Goal: Task Accomplishment & Management: Use online tool/utility

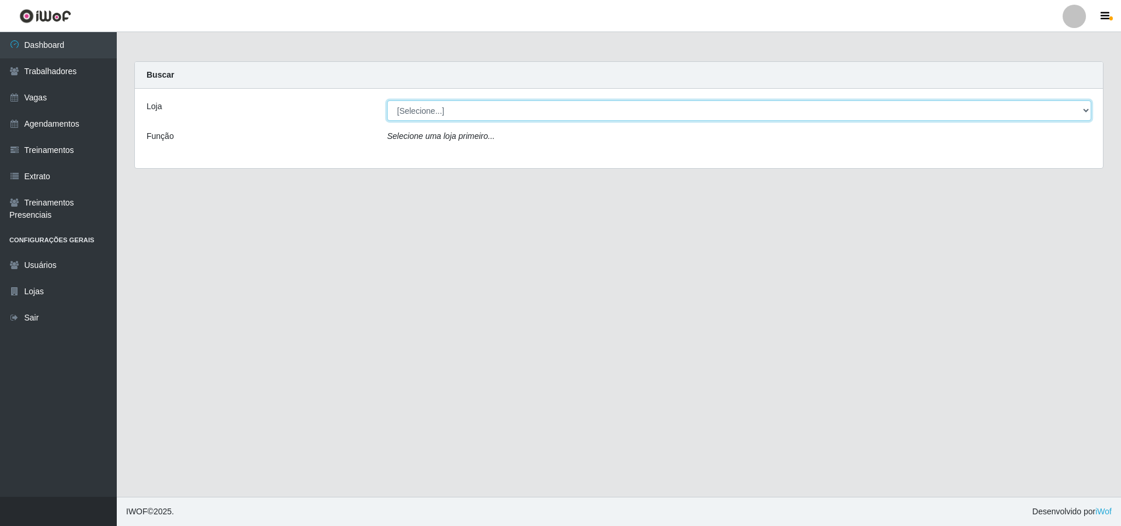
click at [445, 117] on select "[Selecione...] Pizza Nostra" at bounding box center [739, 110] width 704 height 20
select select "337"
click at [387, 100] on select "[Selecione...] Pizza Nostra" at bounding box center [739, 110] width 704 height 20
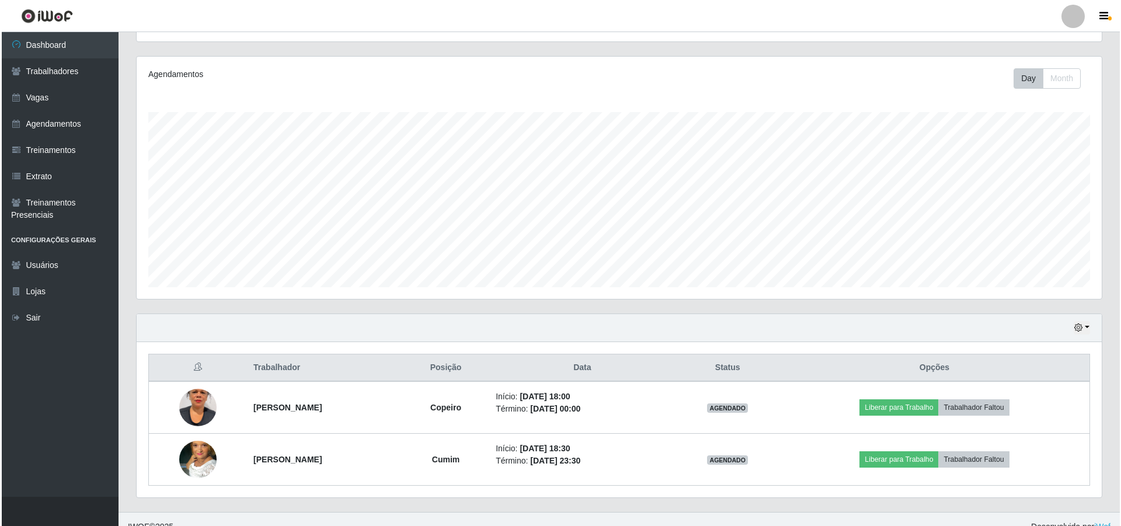
scroll to position [145, 0]
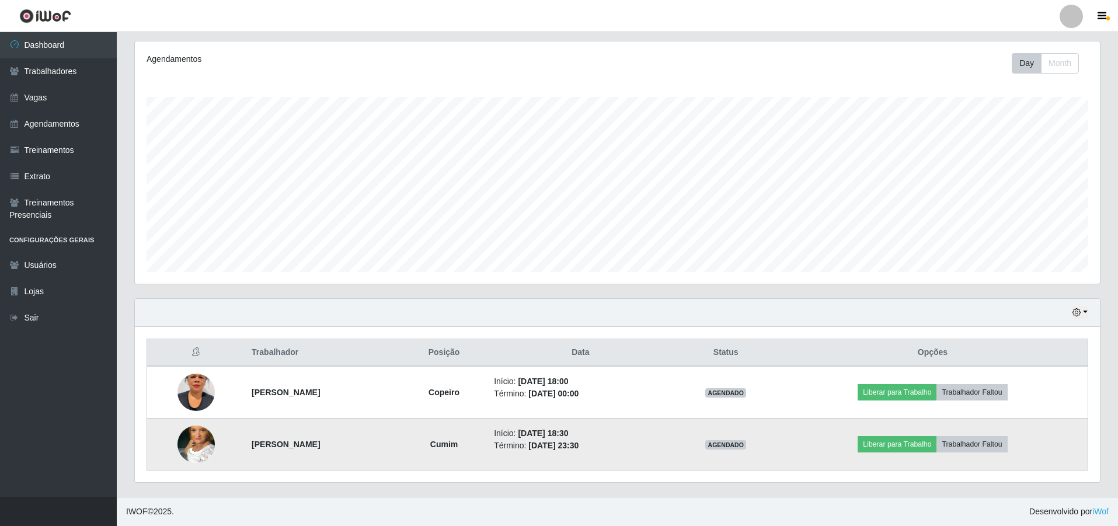
click at [194, 442] on img at bounding box center [195, 444] width 37 height 67
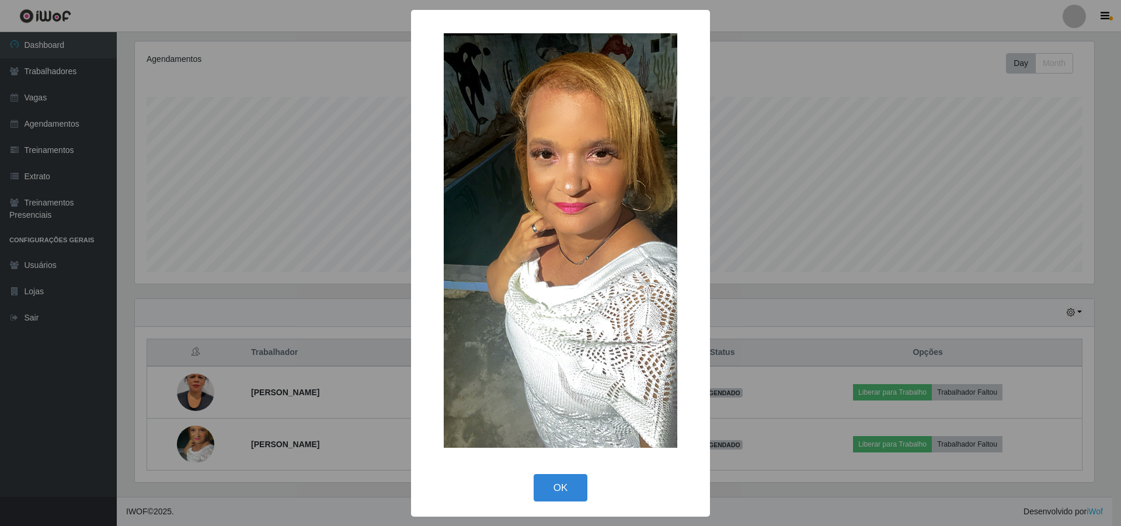
click at [194, 439] on div "× OK Cancel" at bounding box center [560, 263] width 1121 height 526
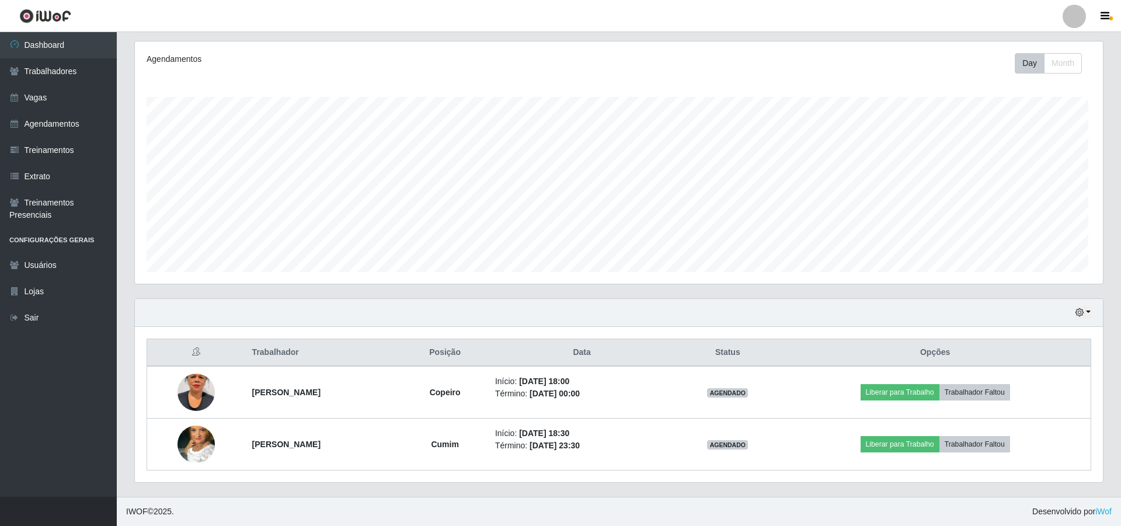
scroll to position [242, 965]
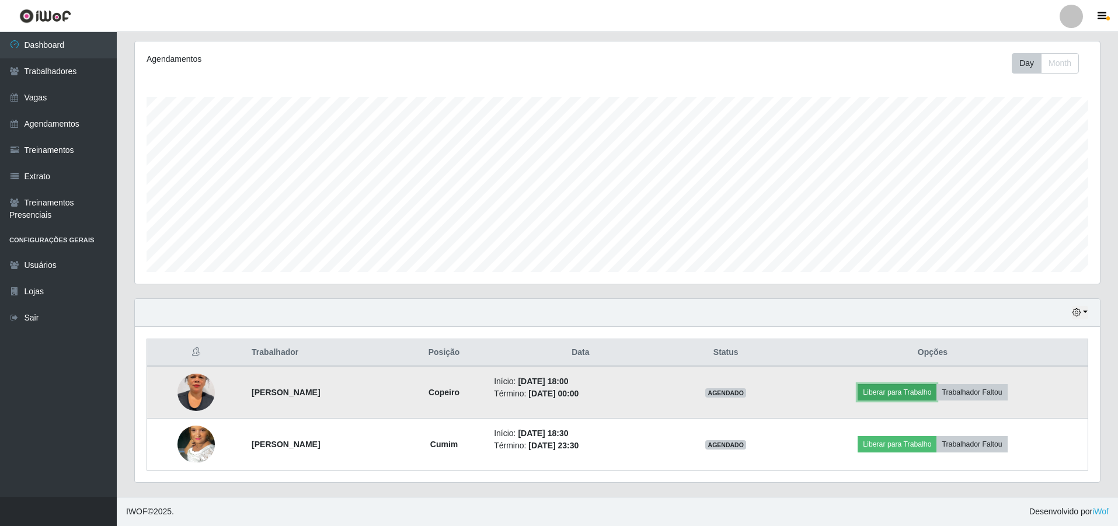
click at [888, 398] on button "Liberar para Trabalho" at bounding box center [897, 392] width 79 height 16
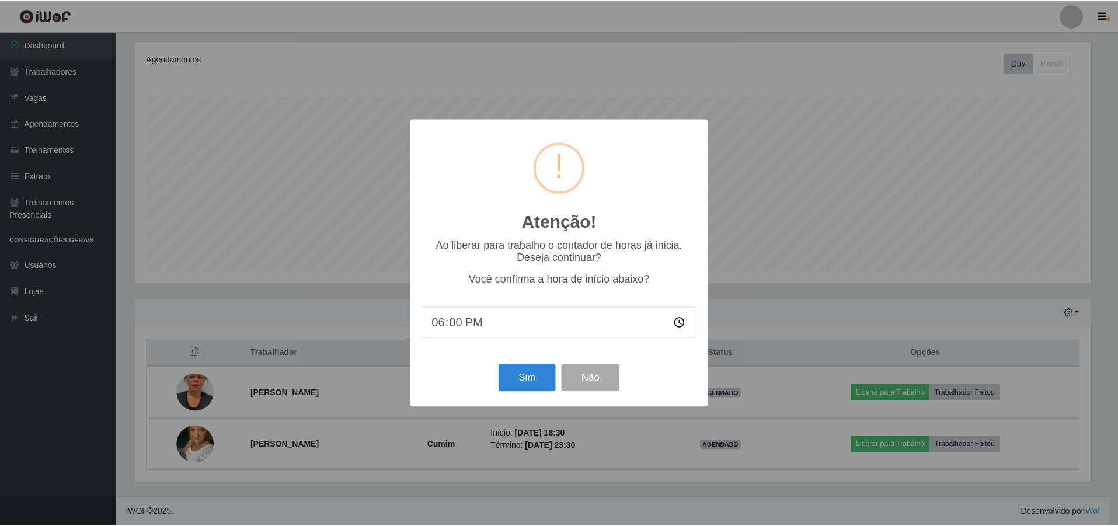
scroll to position [242, 959]
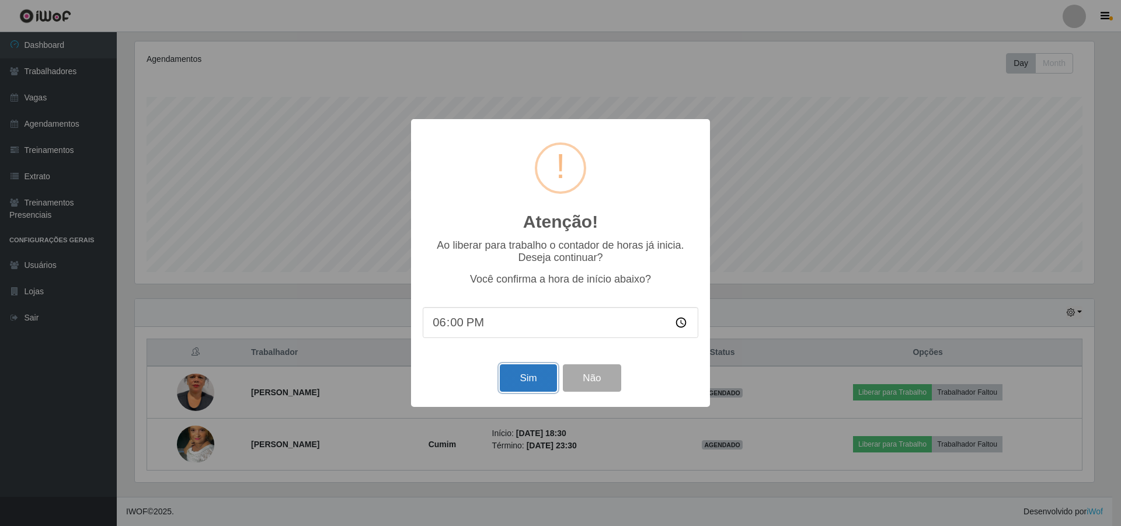
click at [525, 375] on button "Sim" at bounding box center [528, 377] width 57 height 27
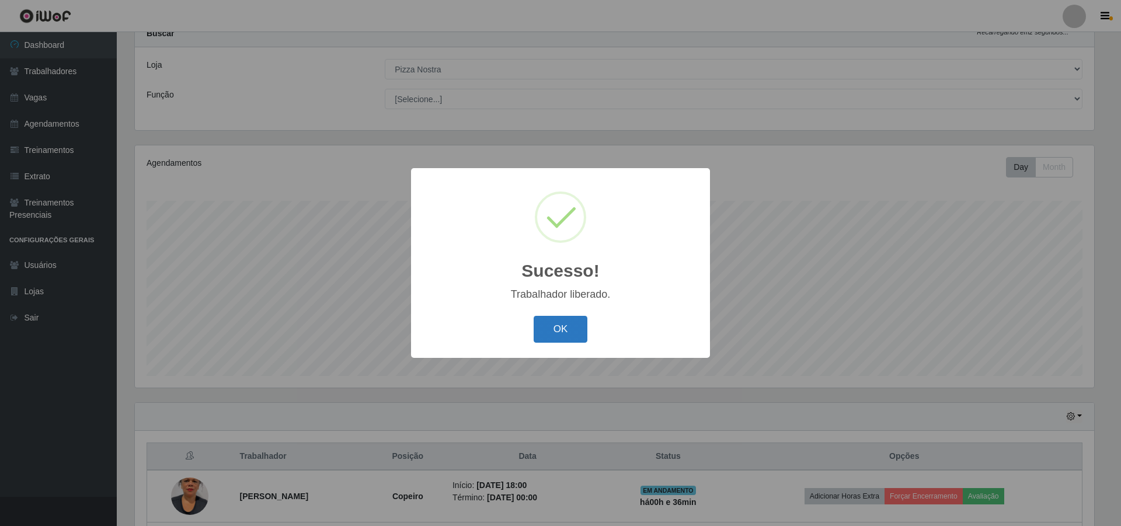
click at [537, 326] on button "OK" at bounding box center [561, 329] width 54 height 27
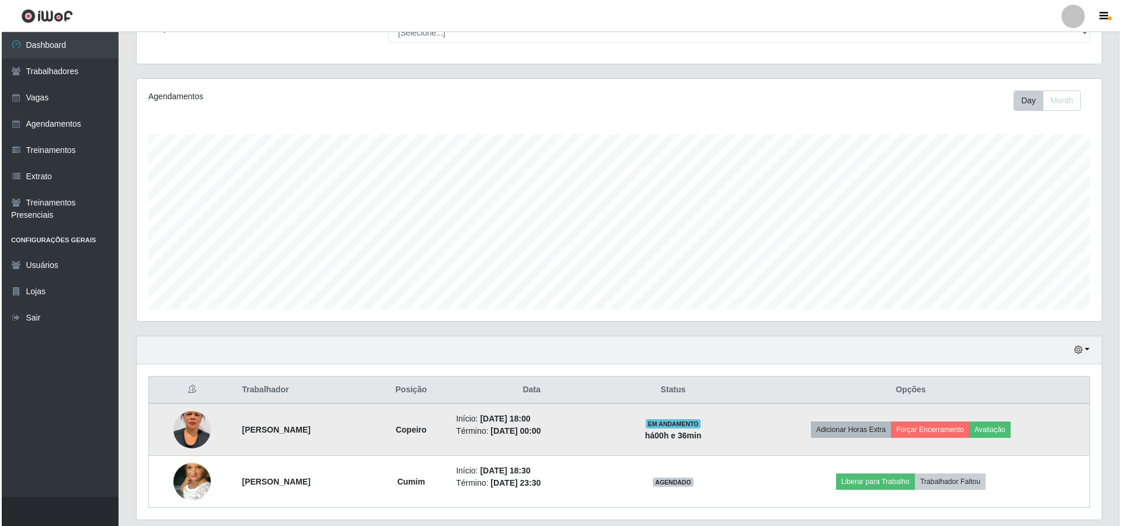
scroll to position [145, 0]
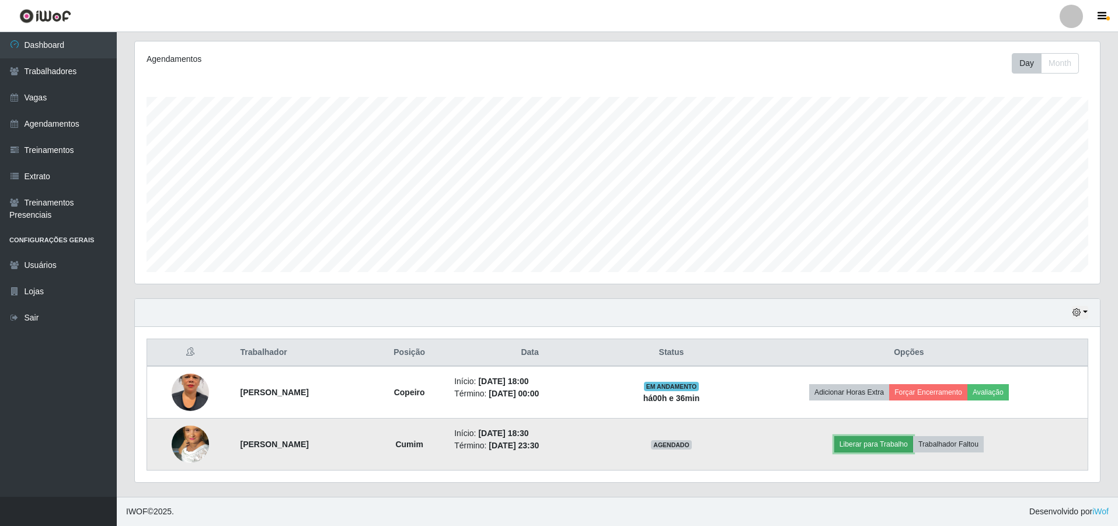
click at [902, 441] on button "Liberar para Trabalho" at bounding box center [873, 444] width 79 height 16
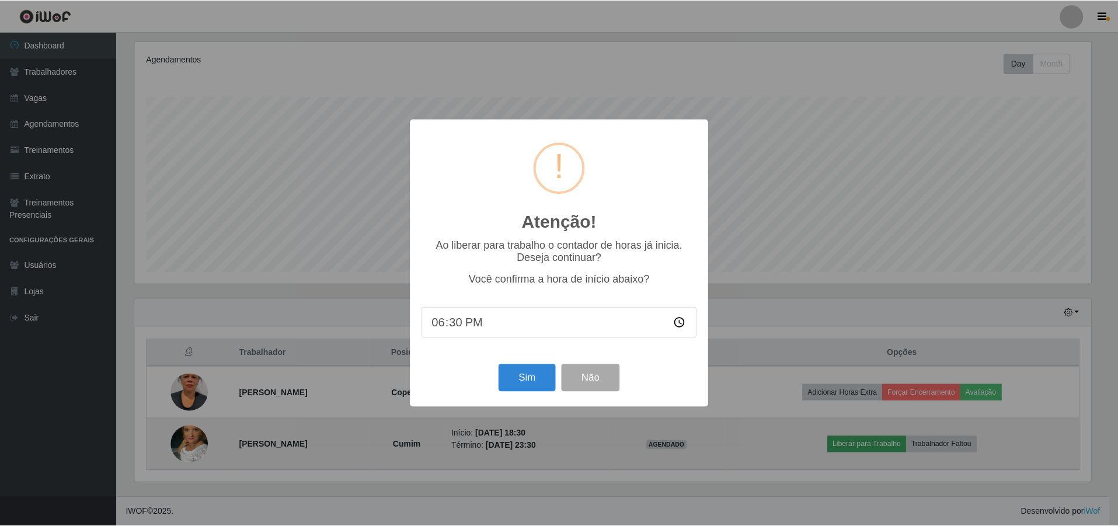
scroll to position [242, 959]
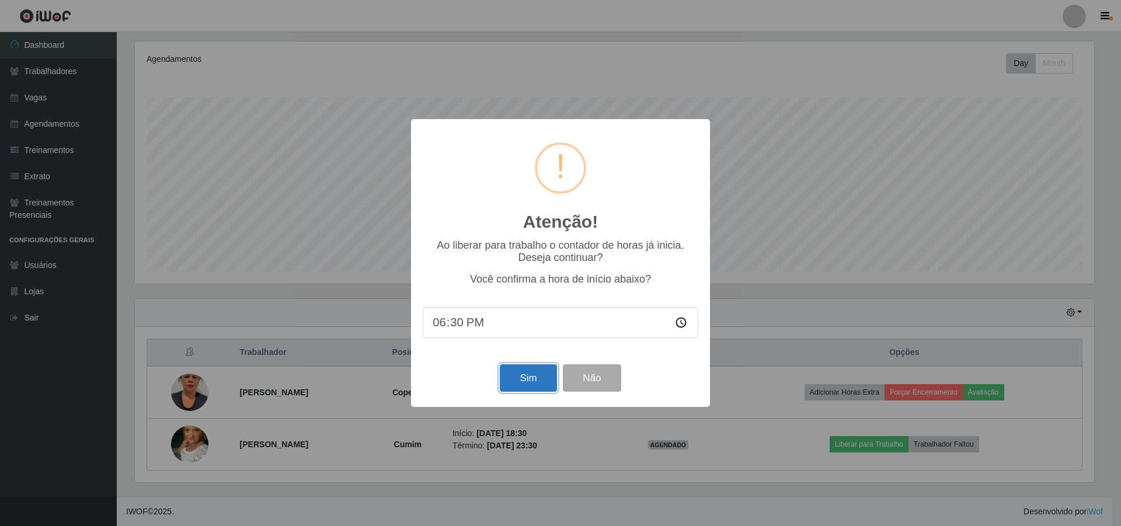
click at [531, 384] on button "Sim" at bounding box center [528, 377] width 57 height 27
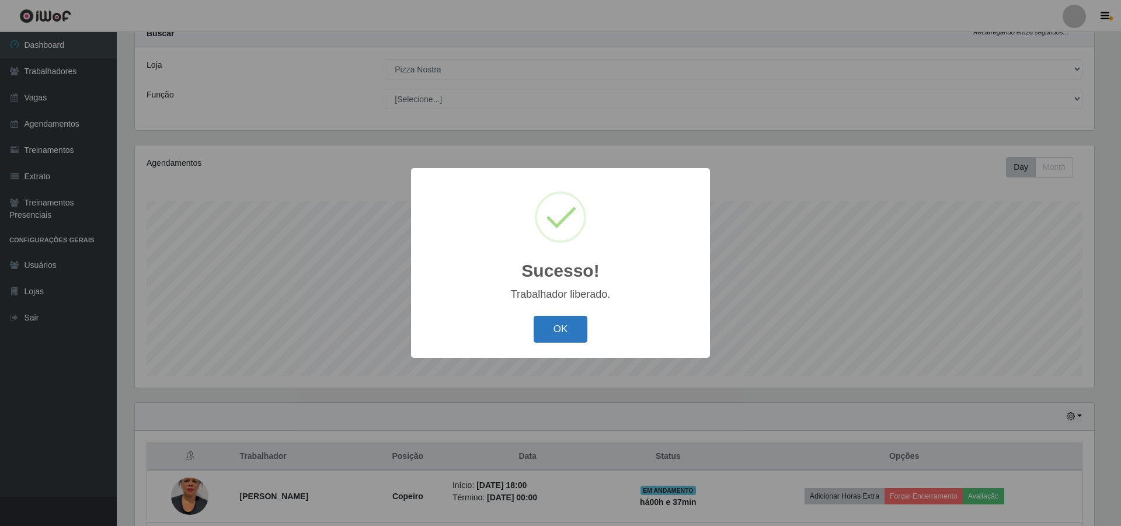
click at [579, 336] on button "OK" at bounding box center [561, 329] width 54 height 27
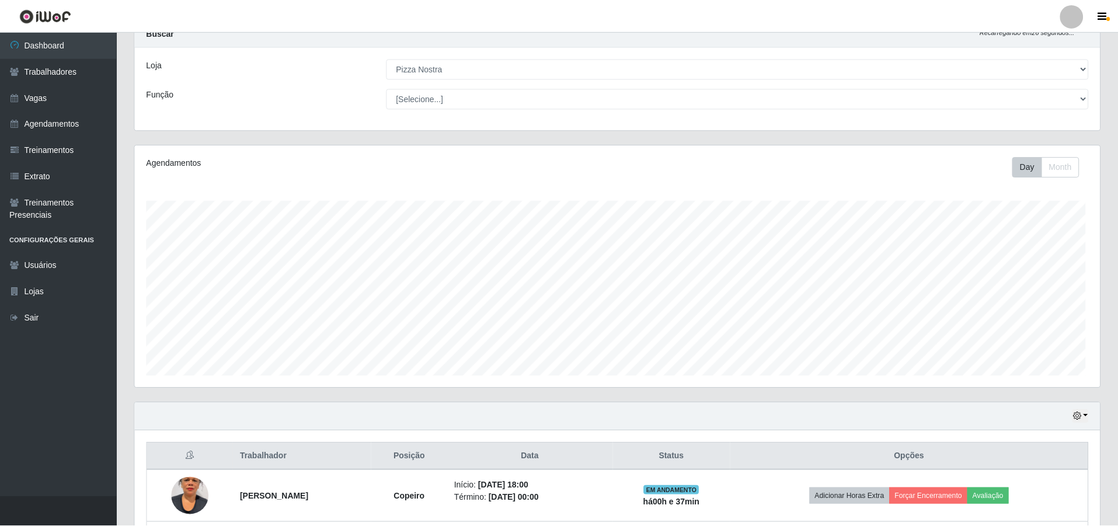
scroll to position [242, 965]
